Goal: Transaction & Acquisition: Purchase product/service

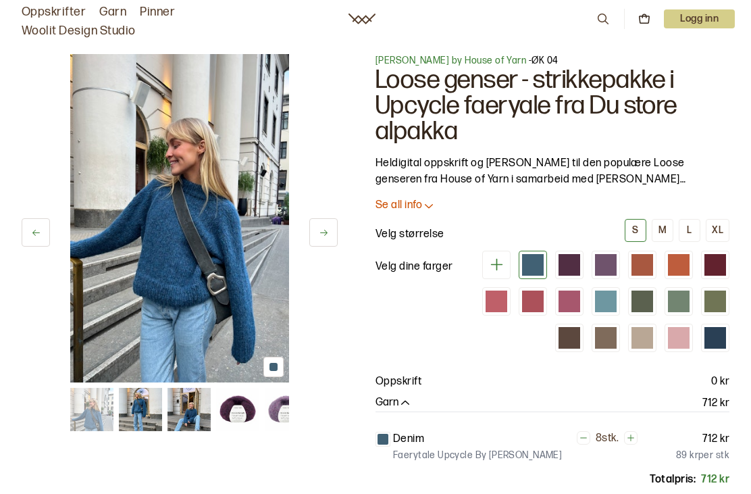
click at [657, 229] on button "M" at bounding box center [663, 230] width 22 height 23
click at [334, 233] on button at bounding box center [323, 232] width 28 height 28
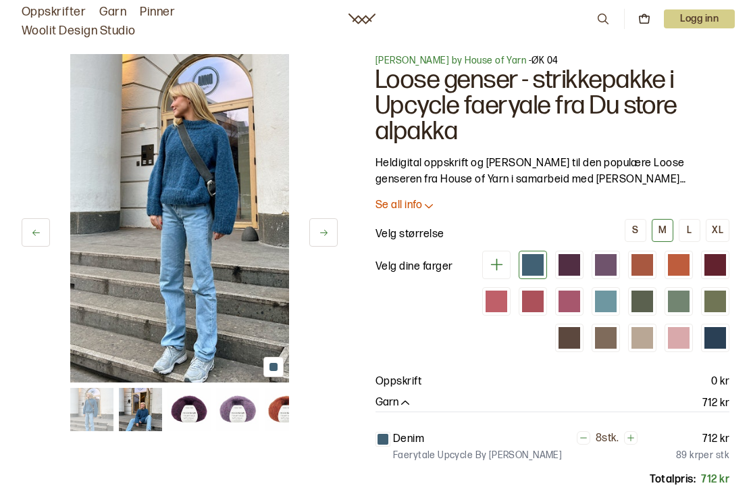
click at [326, 228] on icon at bounding box center [324, 233] width 10 height 10
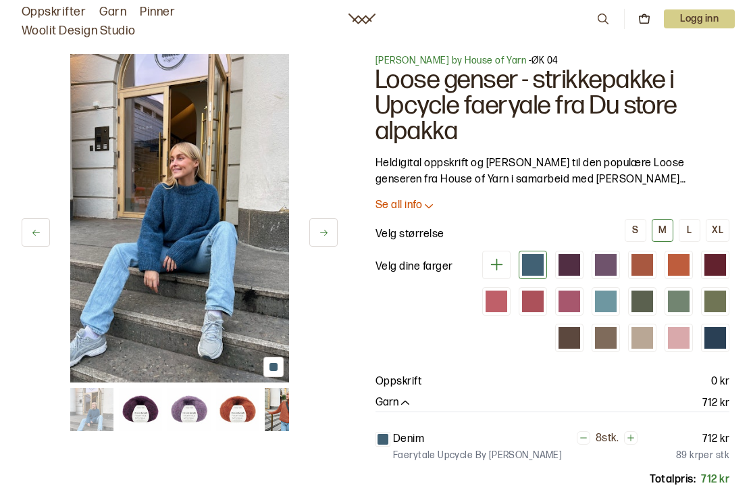
click at [324, 232] on icon at bounding box center [324, 233] width 10 height 10
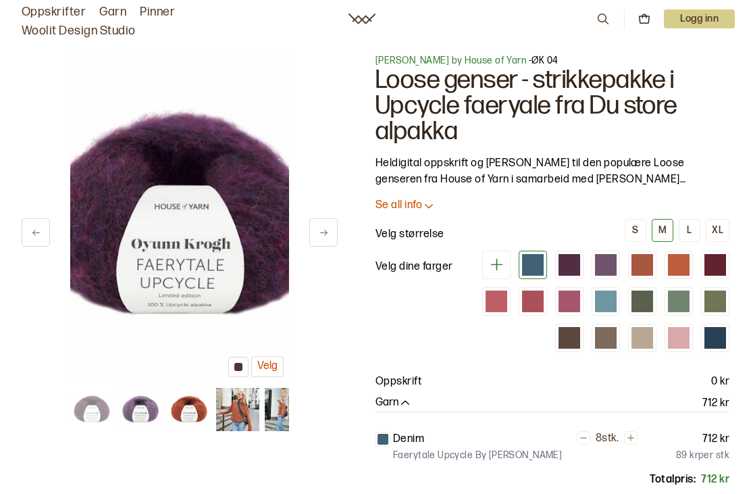
click at [326, 226] on button at bounding box center [323, 232] width 28 height 28
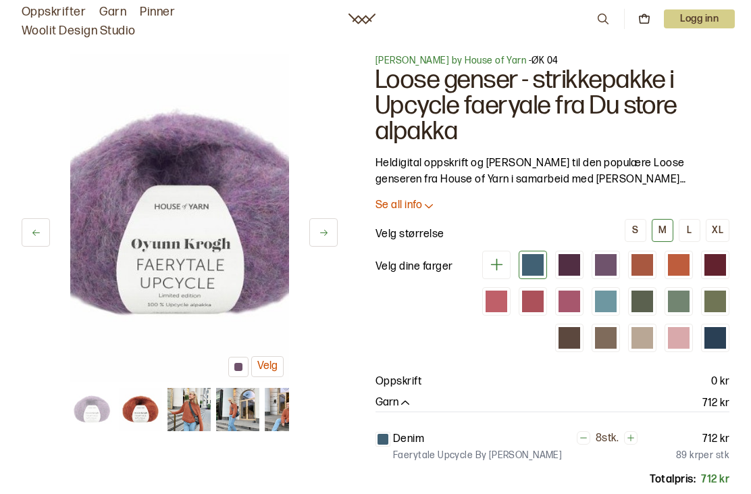
click at [326, 221] on button at bounding box center [323, 232] width 28 height 28
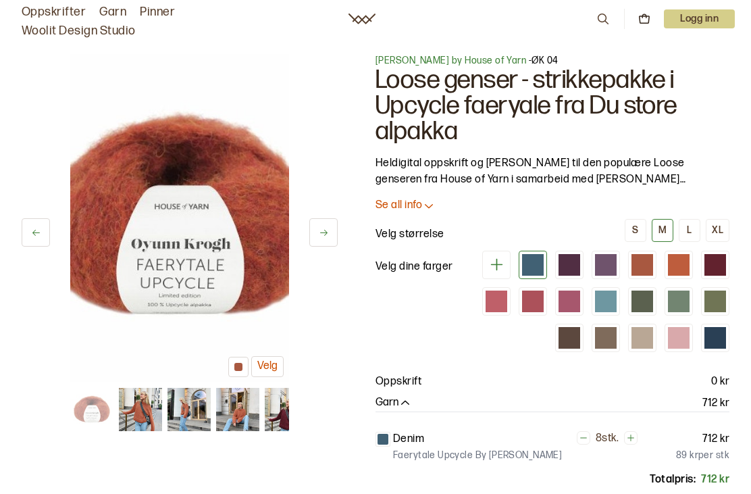
click at [330, 227] on button at bounding box center [323, 232] width 28 height 28
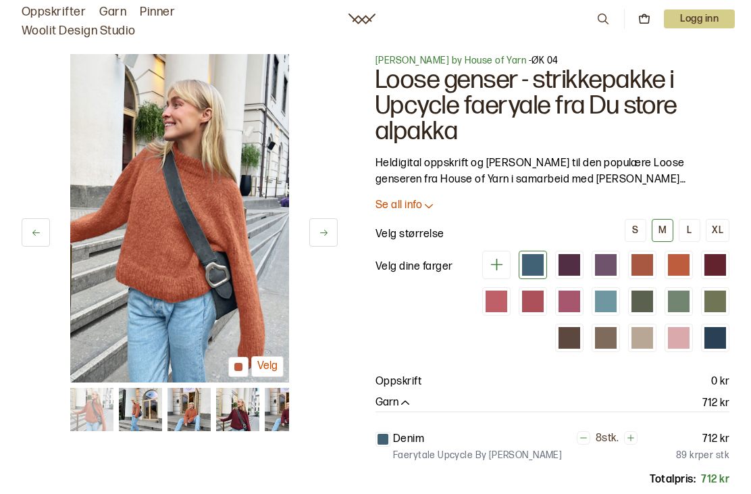
click at [317, 237] on button at bounding box center [323, 232] width 28 height 28
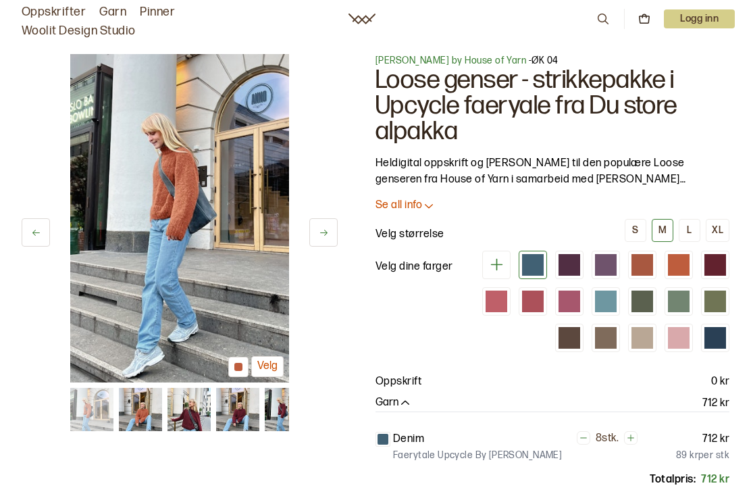
click at [322, 231] on icon at bounding box center [324, 233] width 10 height 10
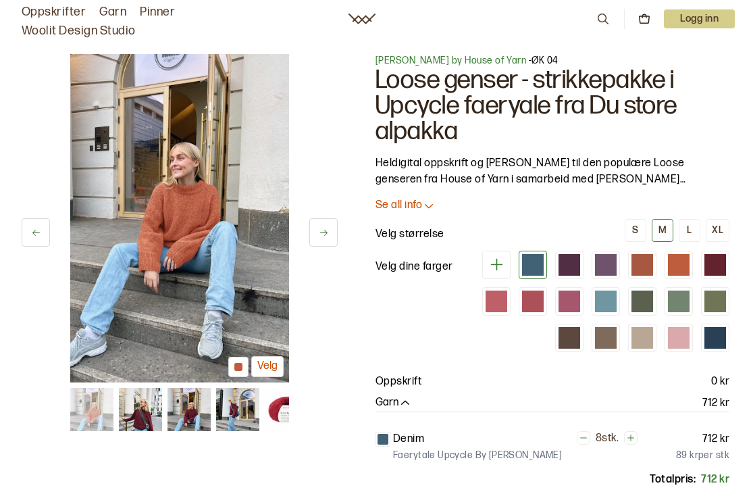
click at [319, 228] on icon at bounding box center [324, 233] width 10 height 10
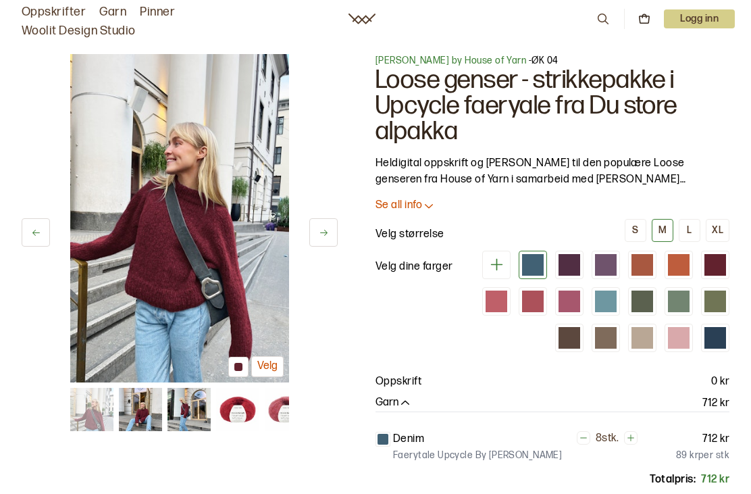
click at [320, 220] on button at bounding box center [323, 232] width 28 height 28
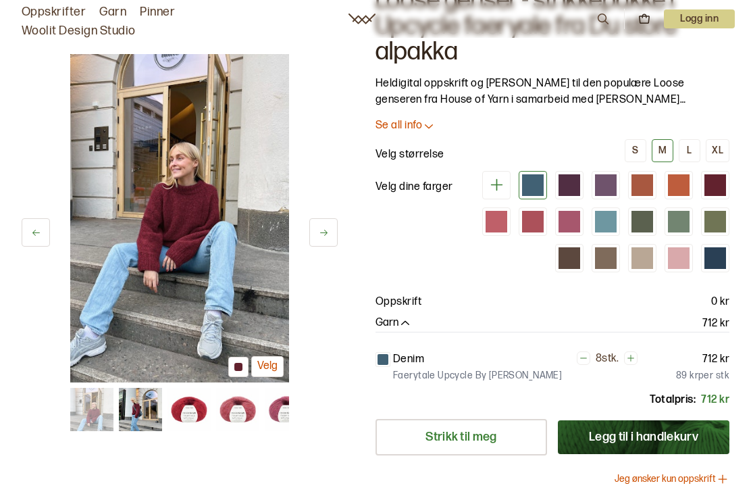
scroll to position [79, 0]
click at [419, 120] on p "Se all info" at bounding box center [399, 127] width 47 height 14
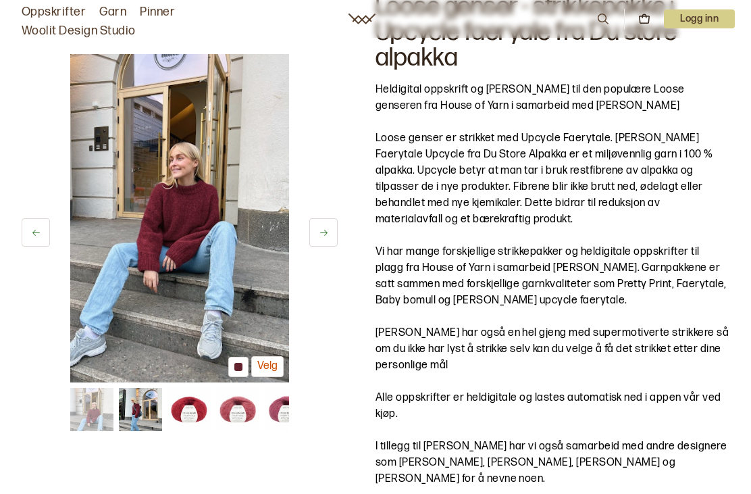
scroll to position [67, 0]
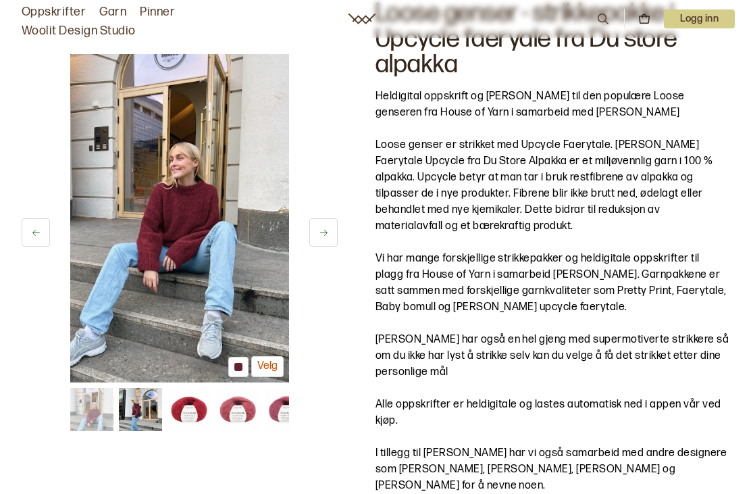
click at [320, 244] on button at bounding box center [323, 232] width 28 height 28
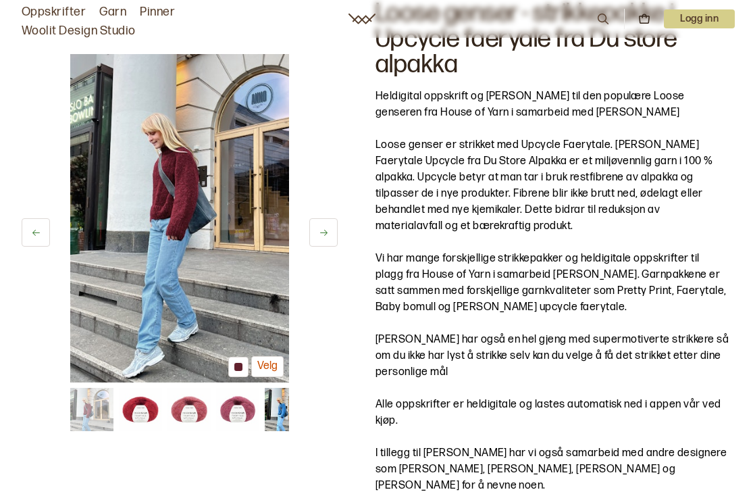
click at [313, 245] on button at bounding box center [323, 232] width 28 height 28
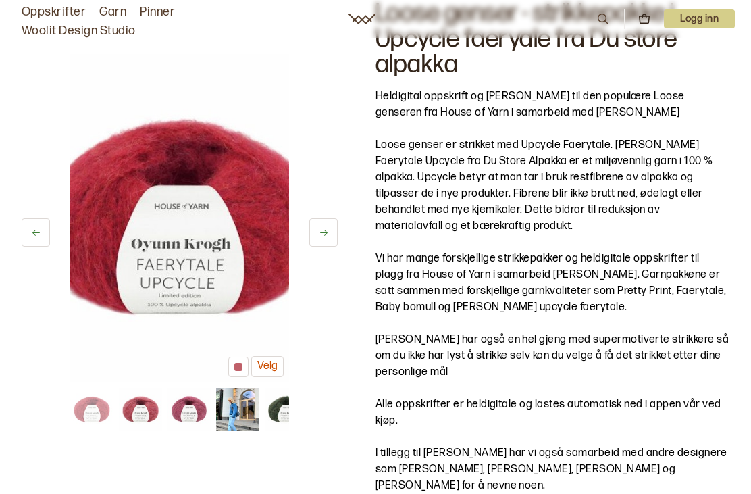
click at [310, 238] on button at bounding box center [323, 232] width 28 height 28
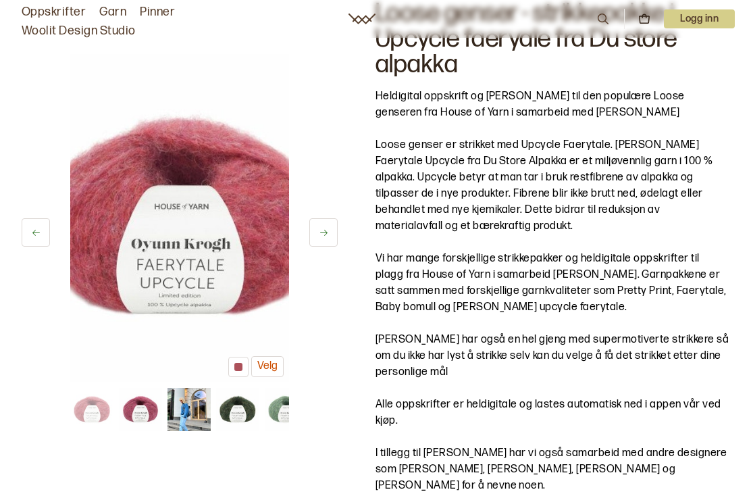
click at [184, 412] on img at bounding box center [189, 409] width 43 height 43
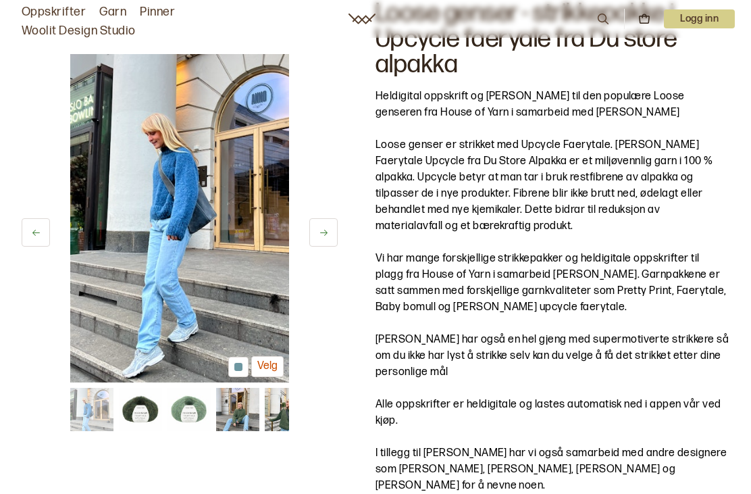
click at [182, 214] on img at bounding box center [179, 218] width 219 height 328
click at [166, 224] on img at bounding box center [179, 218] width 219 height 328
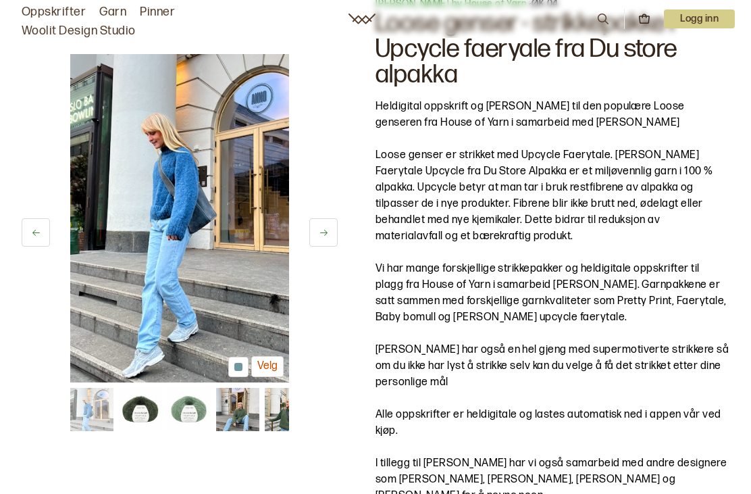
scroll to position [0, 0]
